Goal: Book appointment/travel/reservation

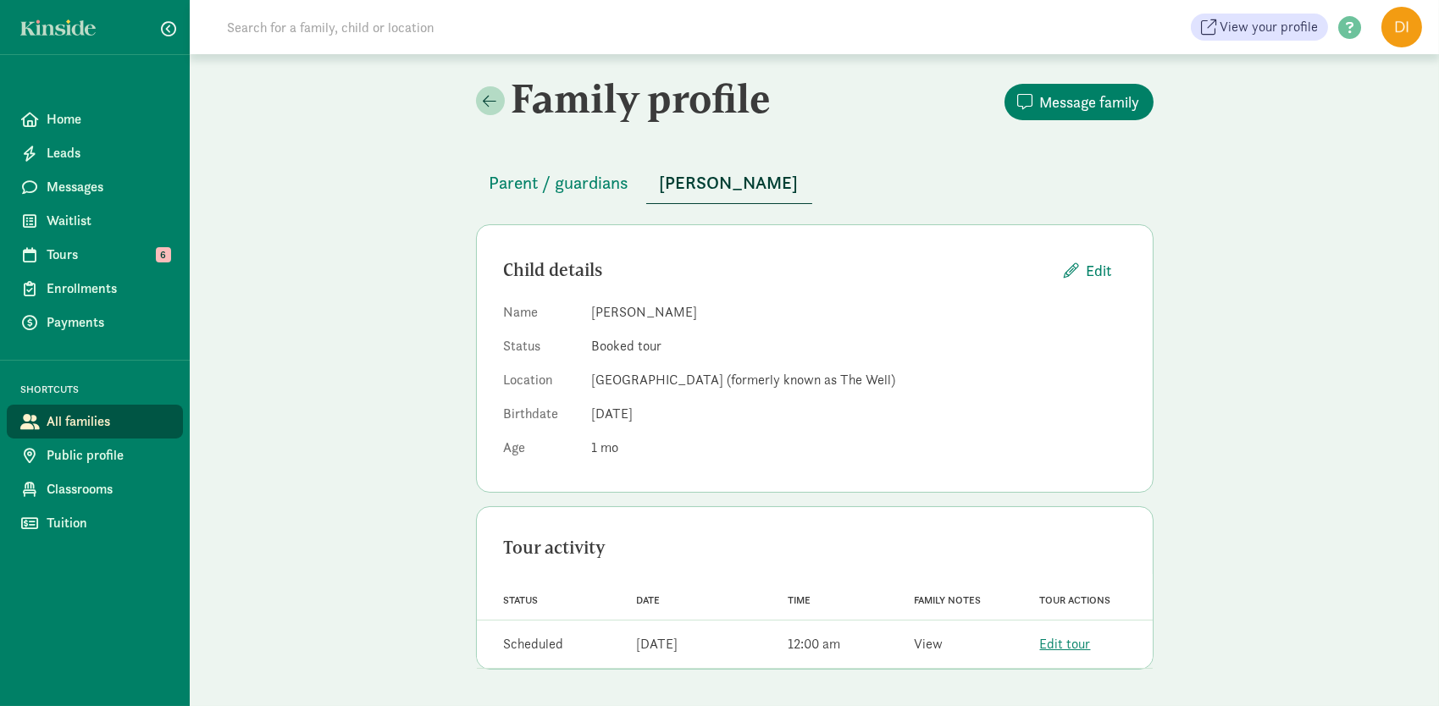
click at [931, 646] on link "View" at bounding box center [928, 644] width 29 height 18
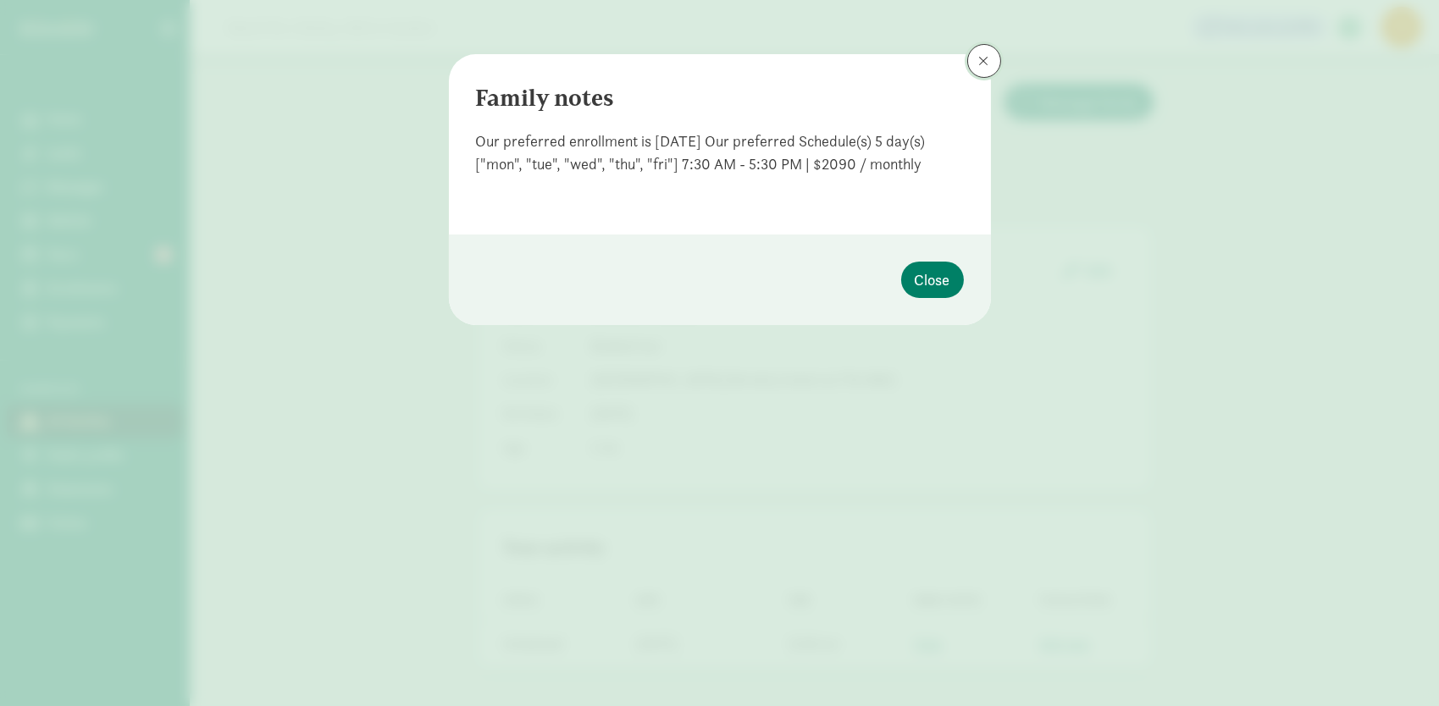
click at [975, 60] on button at bounding box center [984, 61] width 34 height 34
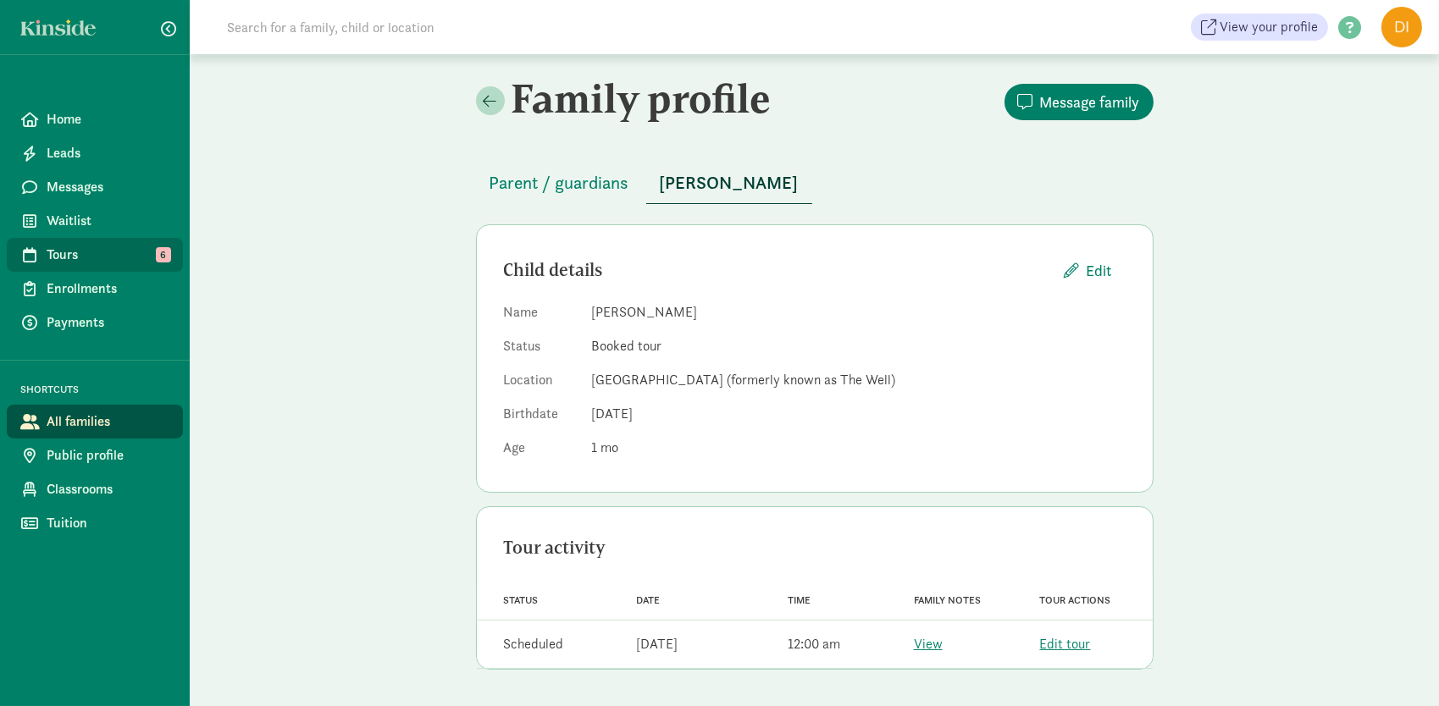
click at [91, 255] on span "Tours" at bounding box center [108, 255] width 123 height 20
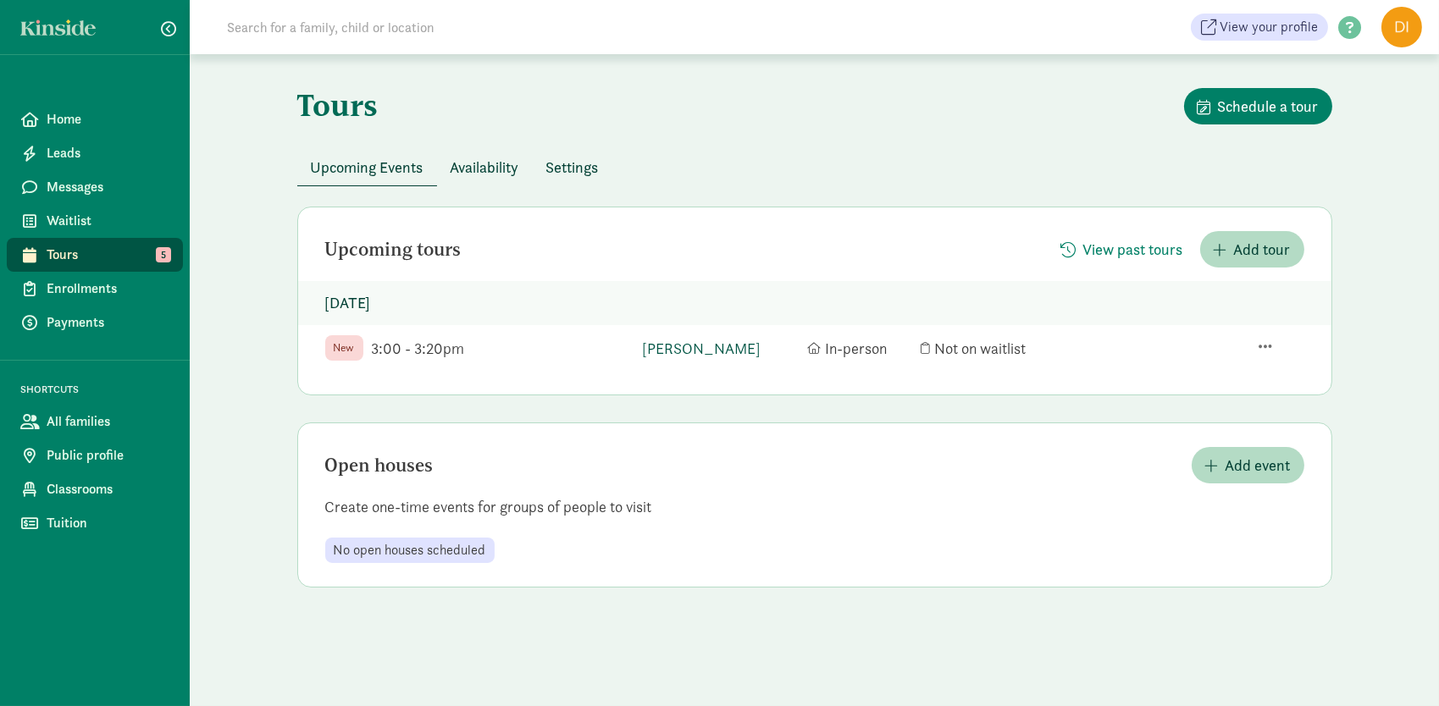
click at [681, 351] on link "[PERSON_NAME]" at bounding box center [720, 348] width 157 height 23
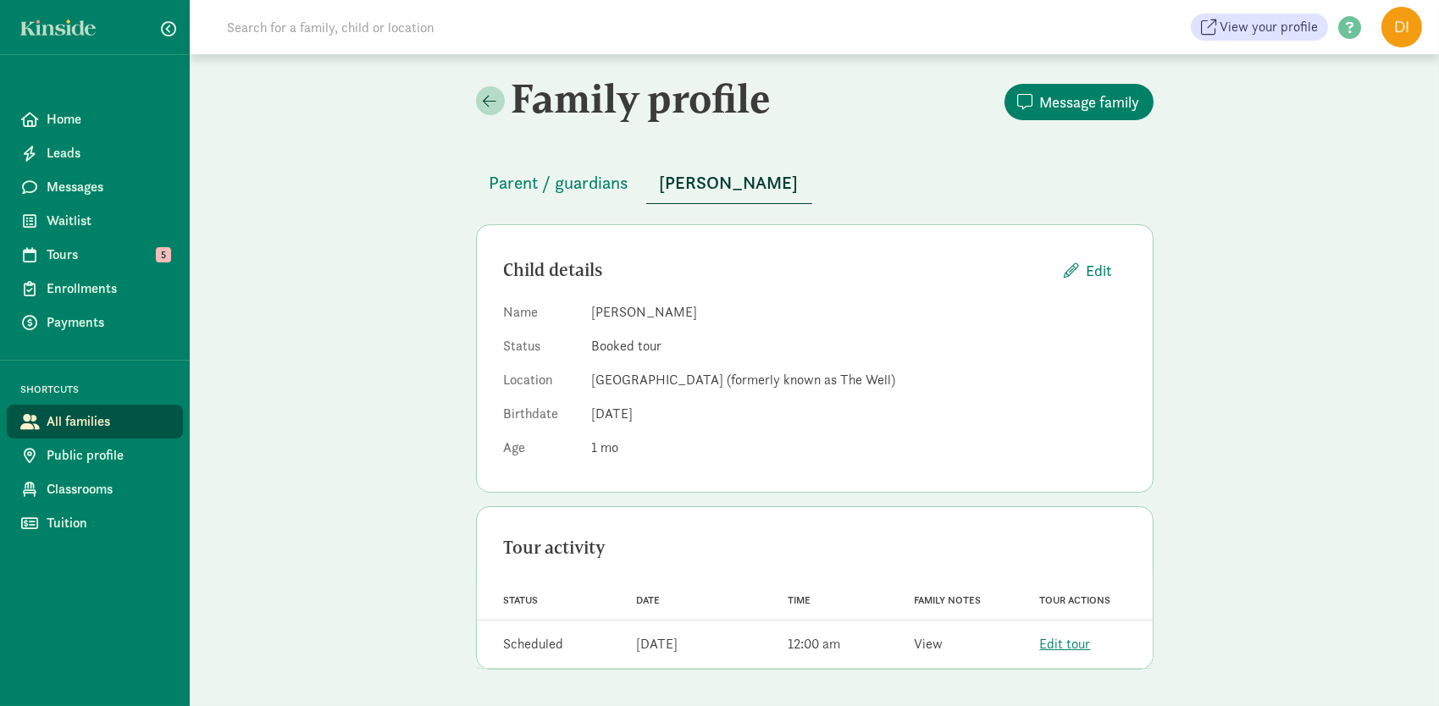
click at [927, 645] on link "View" at bounding box center [928, 644] width 29 height 18
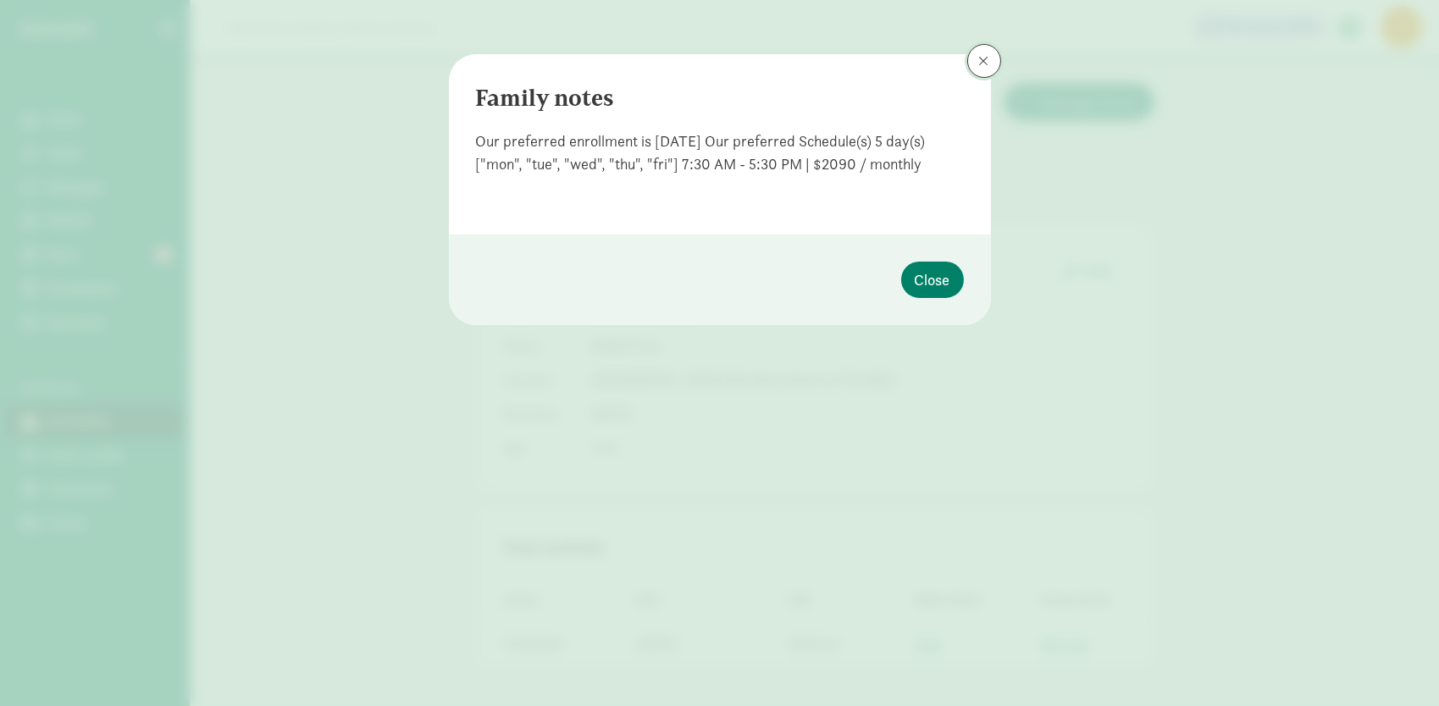
click at [975, 59] on button at bounding box center [984, 61] width 34 height 34
